Goal: Task Accomplishment & Management: Use online tool/utility

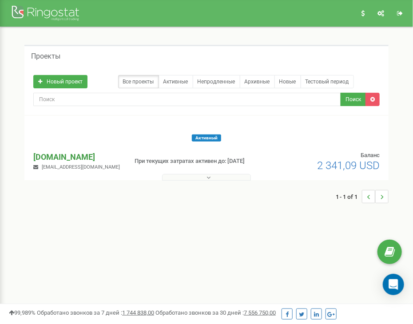
click at [59, 157] on p "[DOMAIN_NAME]" at bounding box center [76, 157] width 87 height 12
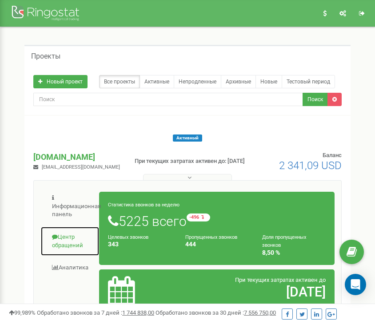
click at [64, 239] on link "Центр обращений" at bounding box center [69, 242] width 59 height 30
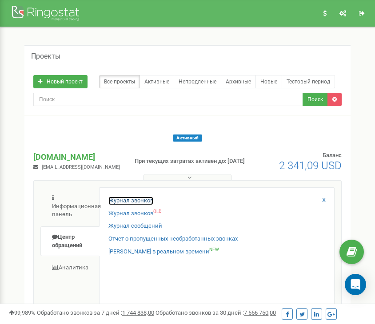
click at [123, 199] on link "Журнал звонков" at bounding box center [130, 201] width 45 height 8
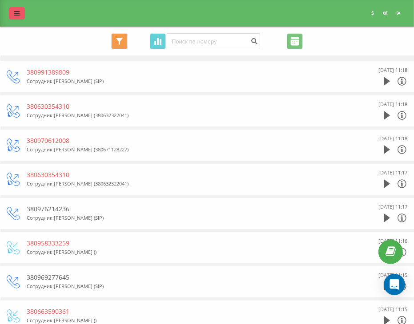
click at [18, 11] on icon at bounding box center [16, 13] width 5 height 6
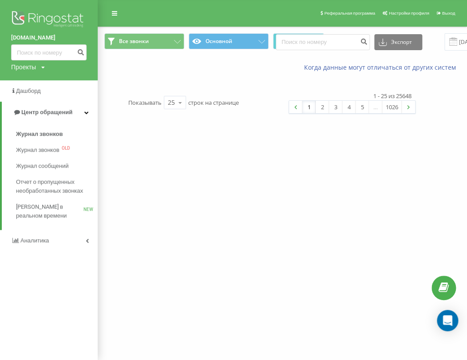
drag, startPoint x: 294, startPoint y: 0, endPoint x: 186, endPoint y: 71, distance: 129.4
click at [186, 71] on div "Когда данные могут отличаться от других систем" at bounding box center [282, 67] width 369 height 21
click at [381, 45] on span at bounding box center [454, 42] width 8 height 8
click at [381, 44] on span at bounding box center [454, 42] width 8 height 8
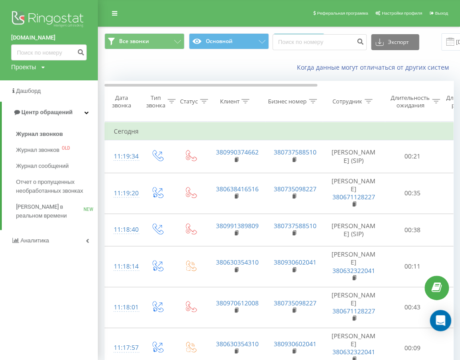
click at [381, 41] on span at bounding box center [450, 42] width 8 height 8
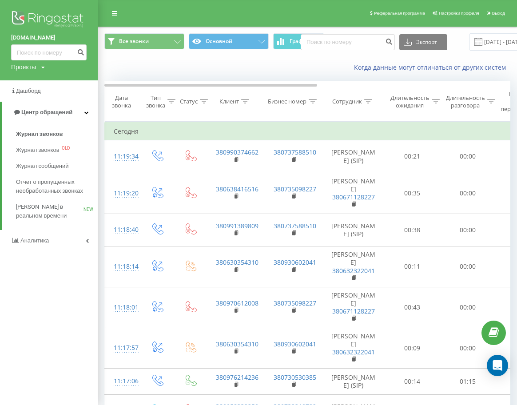
drag, startPoint x: 455, startPoint y: 0, endPoint x: 257, endPoint y: 80, distance: 213.5
click at [381, 45] on span at bounding box center [478, 42] width 8 height 8
click at [381, 42] on input "20.07.2025 - 20.08.2025" at bounding box center [524, 41] width 108 height 17
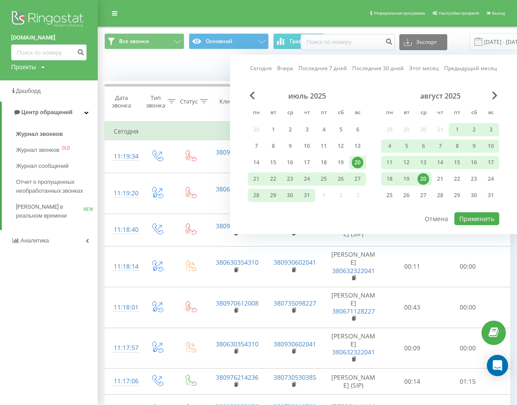
click at [381, 177] on div "20" at bounding box center [424, 179] width 12 height 12
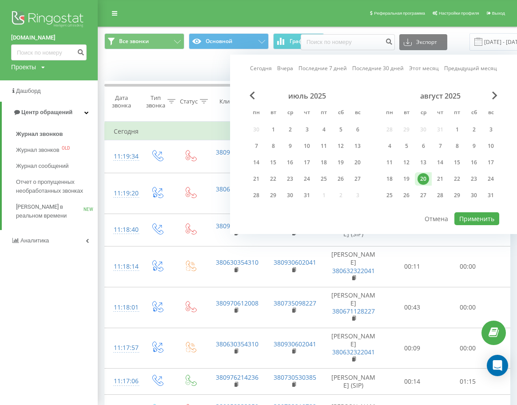
click at [381, 177] on div "20" at bounding box center [424, 179] width 12 height 12
click at [381, 216] on button "Применить" at bounding box center [476, 218] width 45 height 13
type input "20.08.2025 - 20.08.2025"
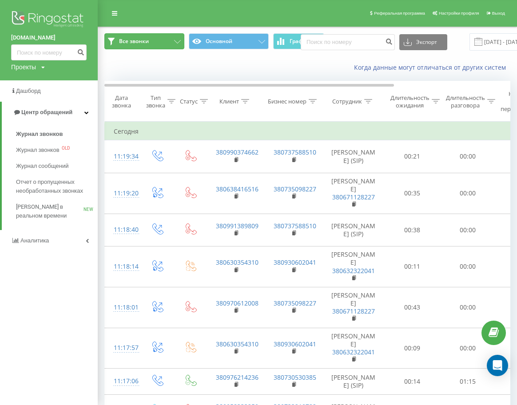
click at [157, 40] on button "Все звонки" at bounding box center [144, 41] width 80 height 16
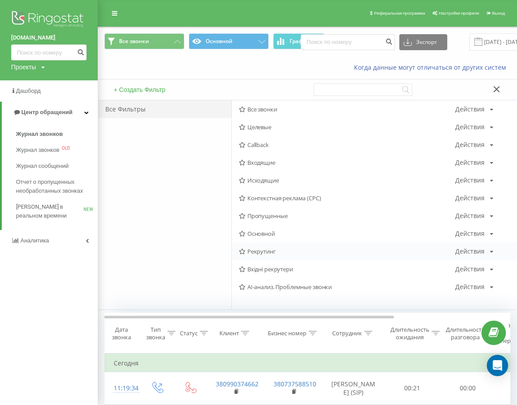
click at [268, 248] on span "Рекрутинг" at bounding box center [347, 251] width 216 height 6
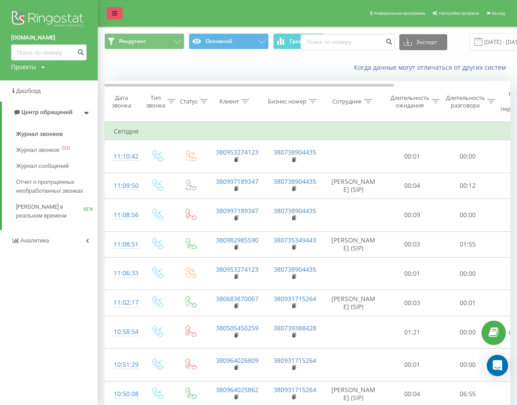
click at [117, 15] on link at bounding box center [115, 13] width 16 height 12
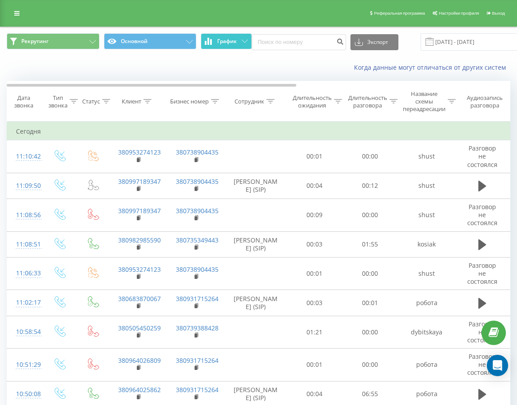
click at [203, 36] on button "График" at bounding box center [226, 41] width 51 height 16
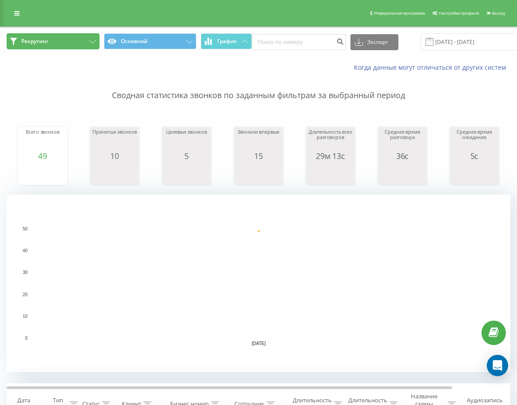
click at [53, 42] on button "Рекрутинг" at bounding box center [53, 41] width 93 height 16
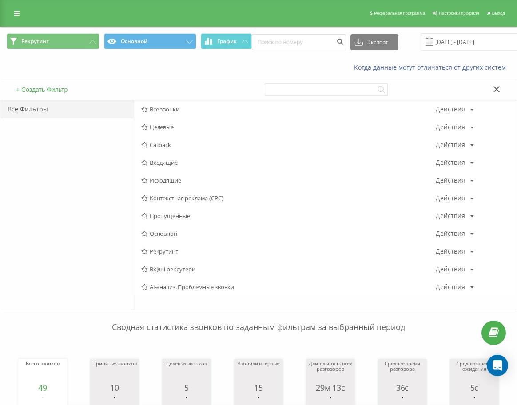
click at [381, 90] on button at bounding box center [496, 89] width 13 height 9
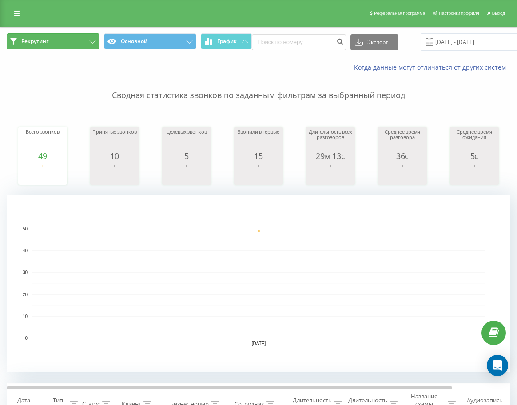
click at [82, 36] on button "Рекрутинг" at bounding box center [53, 41] width 93 height 16
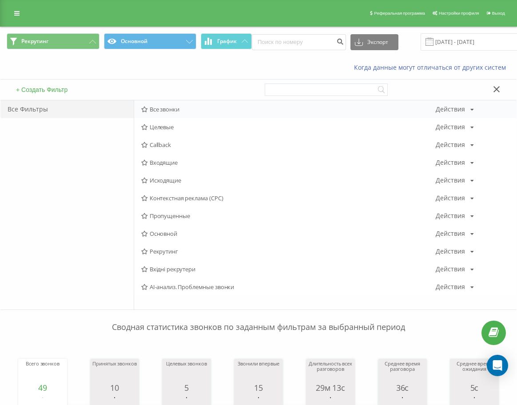
click at [168, 110] on span "Все звонки" at bounding box center [288, 109] width 295 height 6
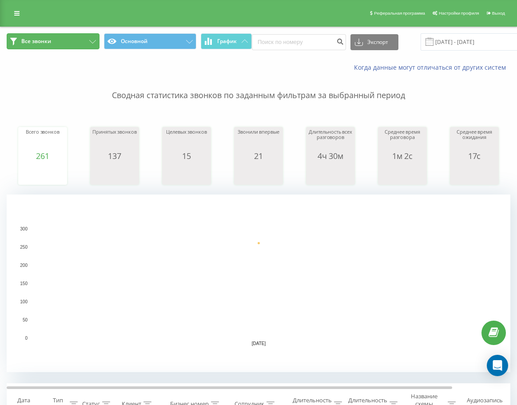
click at [60, 47] on button "Все звонки" at bounding box center [53, 41] width 93 height 16
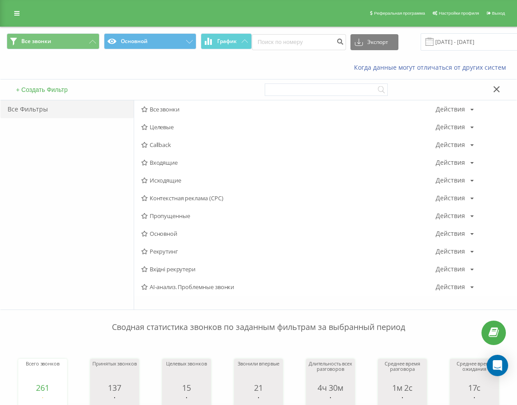
click at [381, 86] on button at bounding box center [496, 89] width 13 height 9
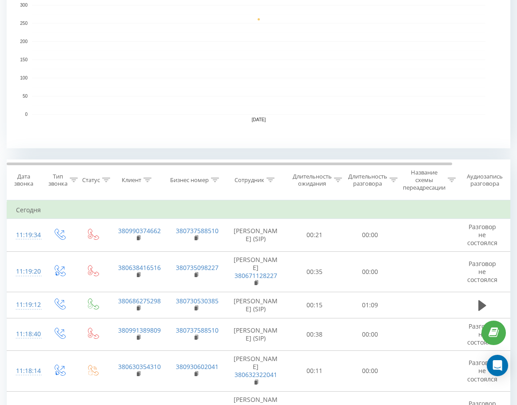
scroll to position [224, 0]
click at [241, 180] on div "Сотрудник" at bounding box center [250, 180] width 30 height 8
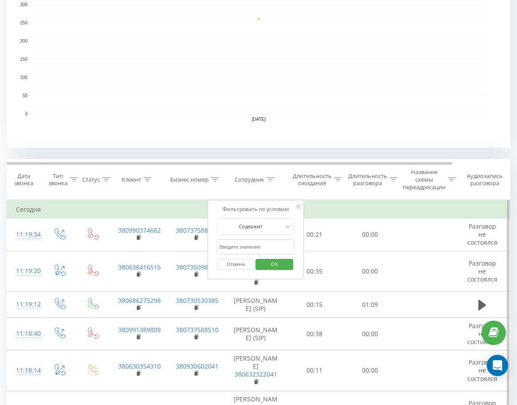
click at [256, 252] on input "text" at bounding box center [256, 247] width 78 height 16
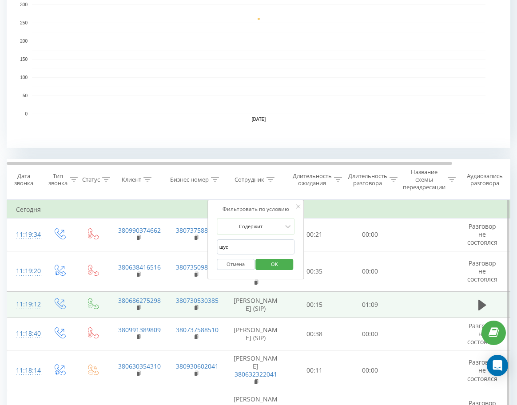
type input "шуст"
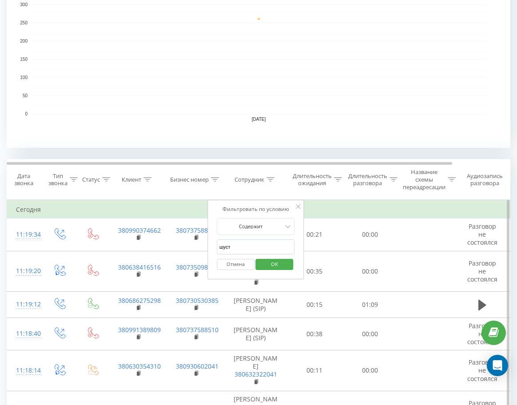
click at [277, 261] on span "OK" at bounding box center [274, 264] width 25 height 14
